Goal: Navigation & Orientation: Find specific page/section

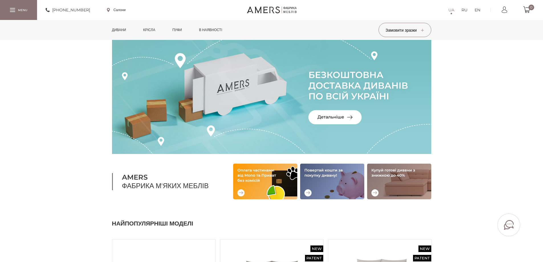
click at [122, 31] on link "Дивани" at bounding box center [119, 30] width 23 height 20
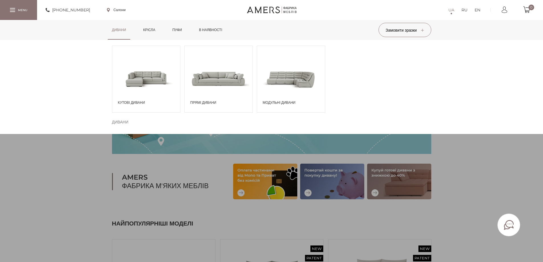
click at [210, 87] on span at bounding box center [219, 79] width 68 height 40
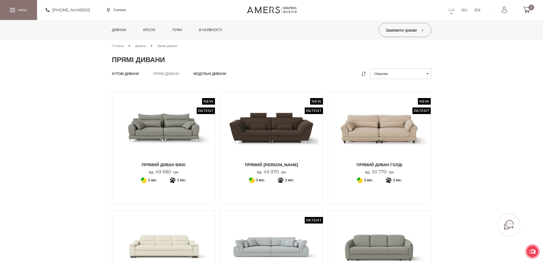
click at [122, 28] on link "Дивани" at bounding box center [119, 30] width 23 height 20
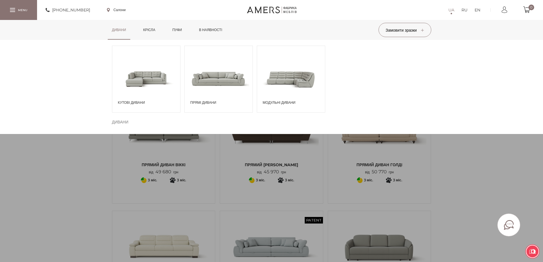
click at [128, 86] on span at bounding box center [146, 79] width 68 height 40
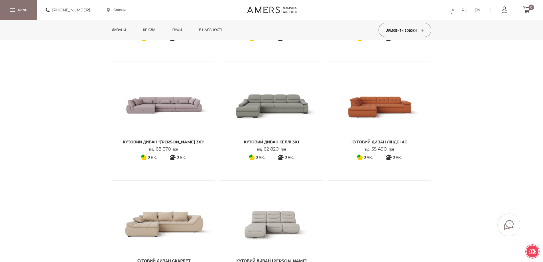
scroll to position [655, 0]
